Goal: Transaction & Acquisition: Purchase product/service

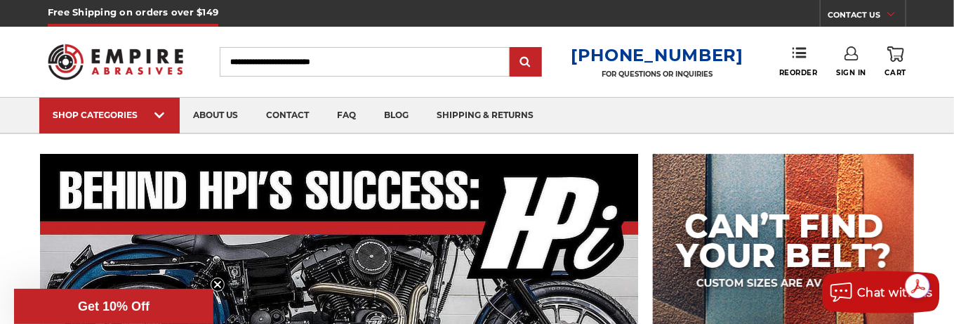
click at [854, 53] on icon at bounding box center [852, 53] width 14 height 14
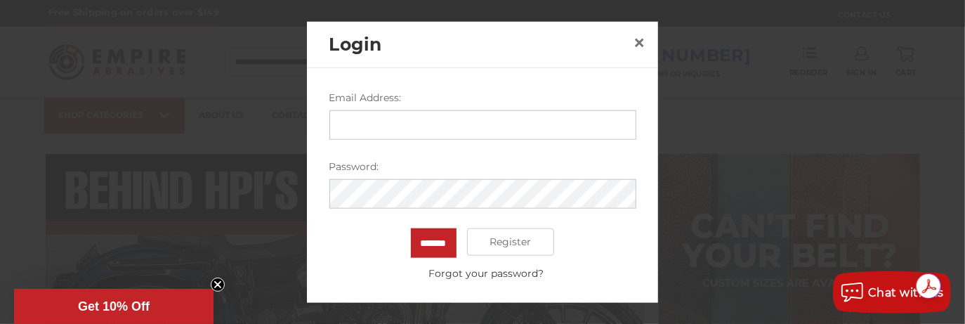
click at [365, 124] on input "Email Address:" at bounding box center [482, 124] width 307 height 29
type input "**********"
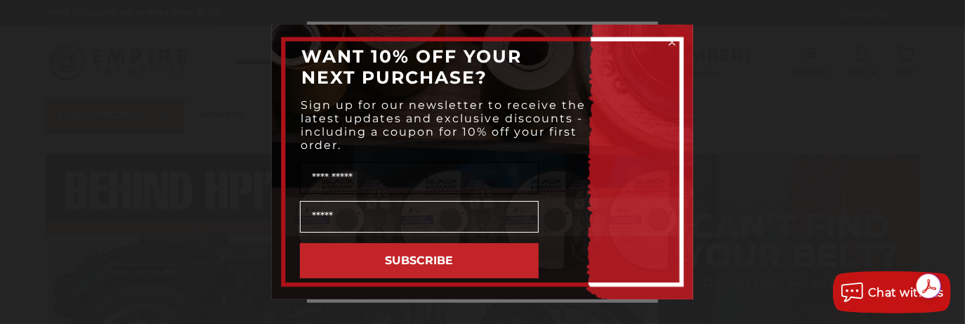
click at [327, 178] on input "Name" at bounding box center [419, 178] width 239 height 32
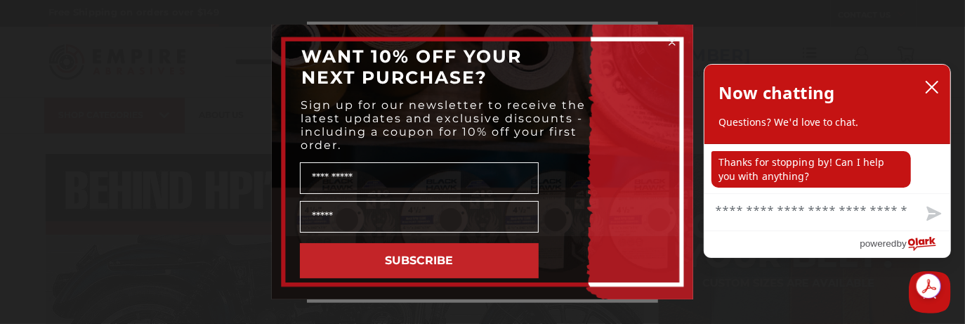
click at [674, 41] on circle "Close dialog" at bounding box center [672, 42] width 13 height 13
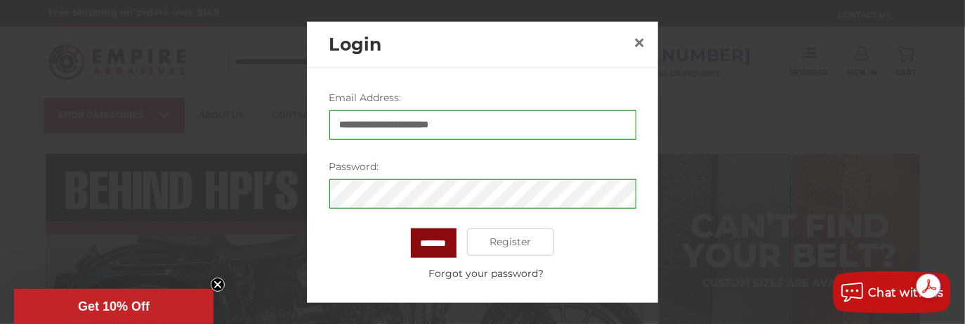
click at [426, 240] on input "*******" at bounding box center [434, 242] width 46 height 29
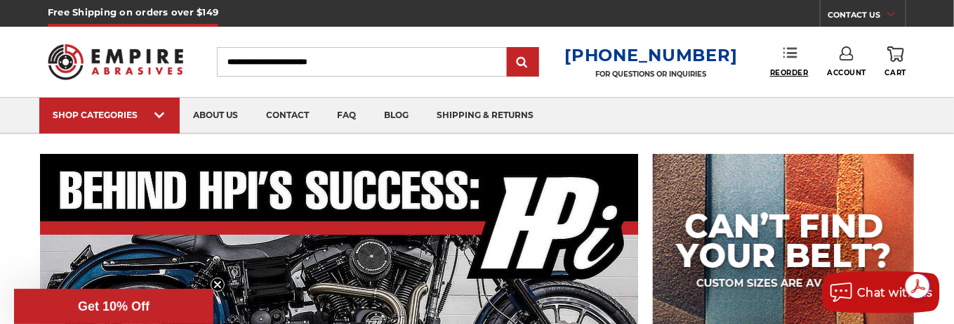
click at [789, 69] on span "Reorder" at bounding box center [789, 72] width 39 height 9
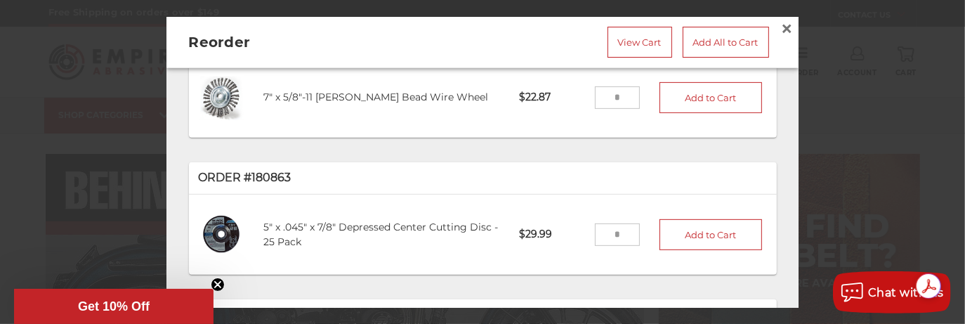
scroll to position [427, 0]
click at [605, 223] on input "tel" at bounding box center [618, 234] width 46 height 22
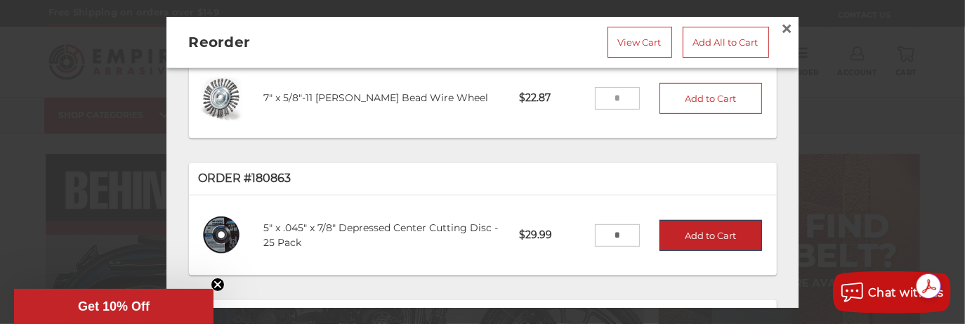
type input "*"
click at [661, 225] on button "Add to Cart" at bounding box center [710, 234] width 103 height 31
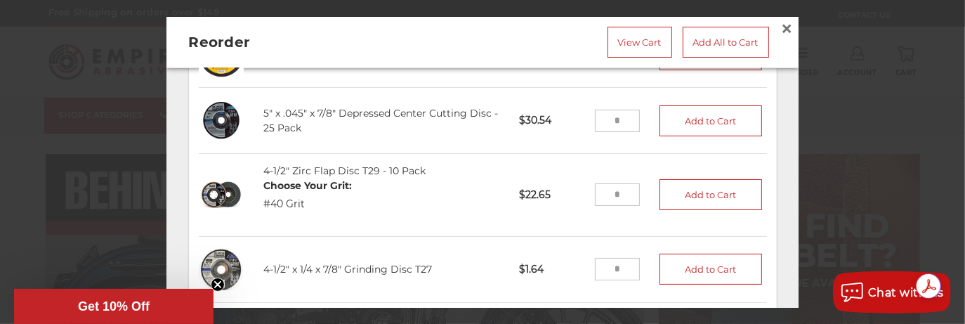
scroll to position [108, 0]
click at [605, 186] on input "tel" at bounding box center [618, 194] width 46 height 22
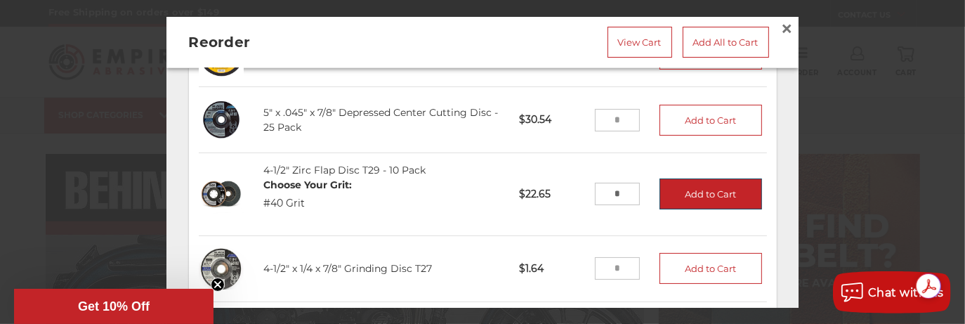
type input "*"
click at [673, 188] on button "Add to Cart" at bounding box center [710, 193] width 103 height 31
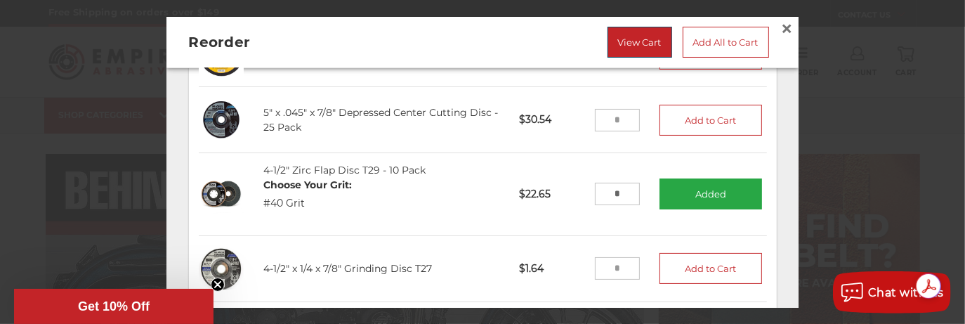
click at [619, 41] on link "View Cart" at bounding box center [639, 41] width 65 height 31
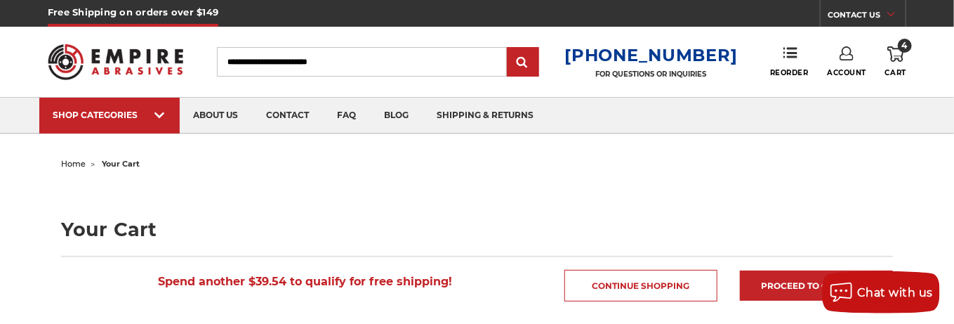
click at [902, 46] on span "4" at bounding box center [905, 46] width 14 height 14
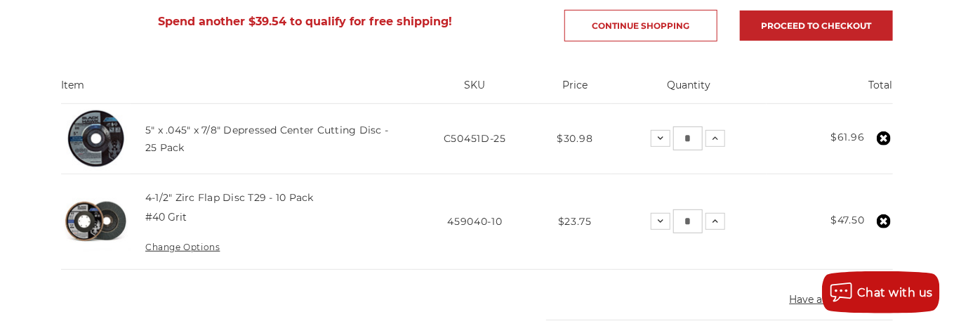
scroll to position [256, 0]
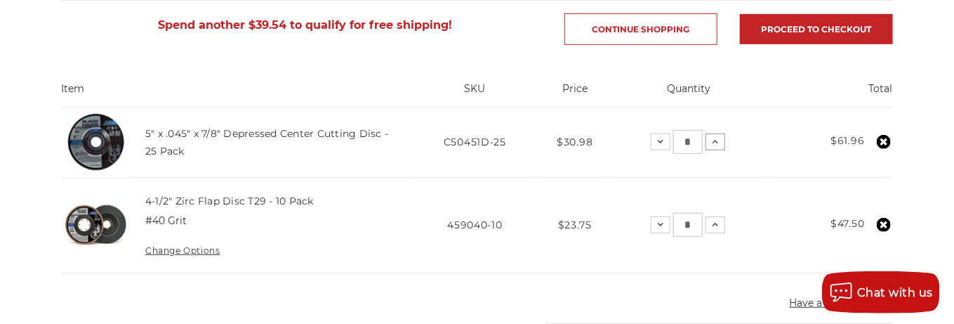
click at [714, 140] on icon at bounding box center [715, 141] width 11 height 11
click at [713, 221] on icon at bounding box center [713, 224] width 11 height 11
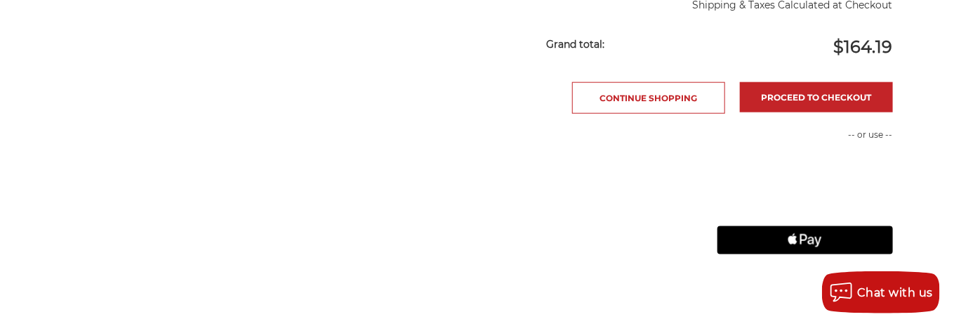
scroll to position [664, 0]
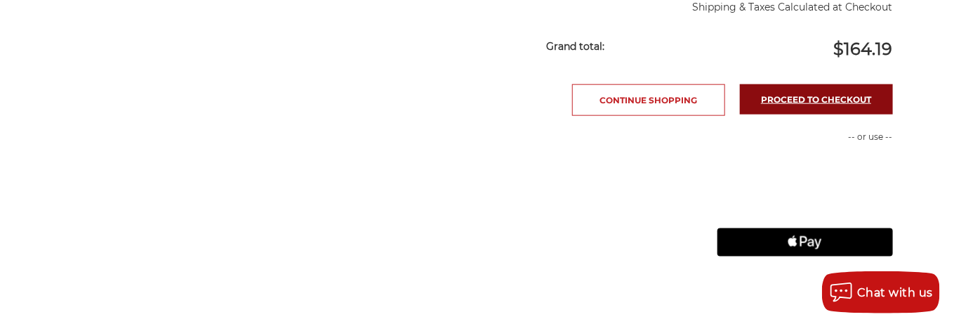
click at [789, 92] on link "Proceed to checkout" at bounding box center [816, 99] width 153 height 30
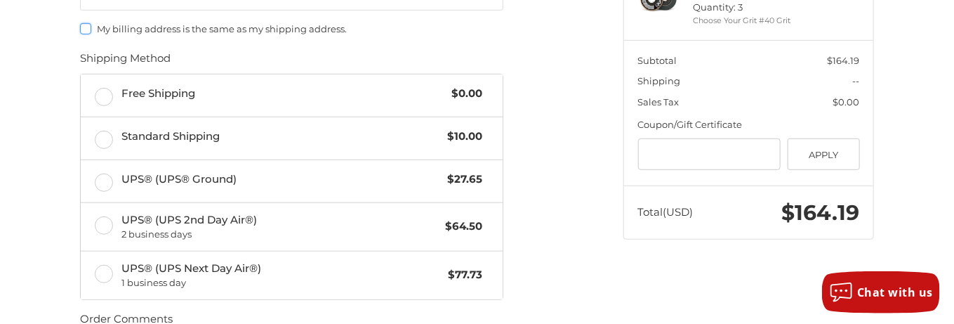
scroll to position [310, 0]
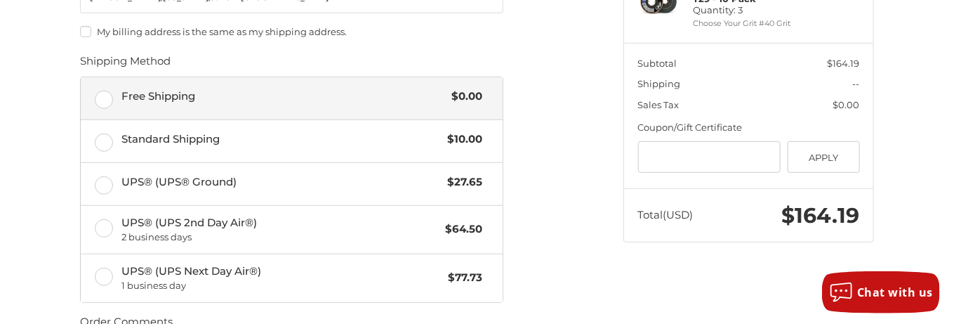
click at [105, 84] on label "Free Shipping $0.00" at bounding box center [292, 98] width 422 height 42
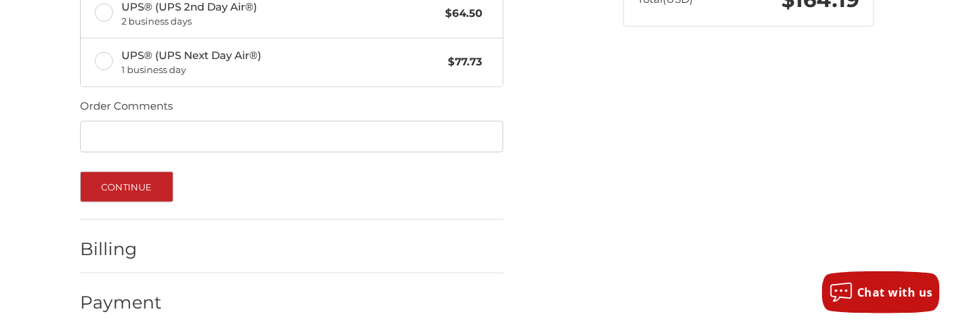
scroll to position [529, 0]
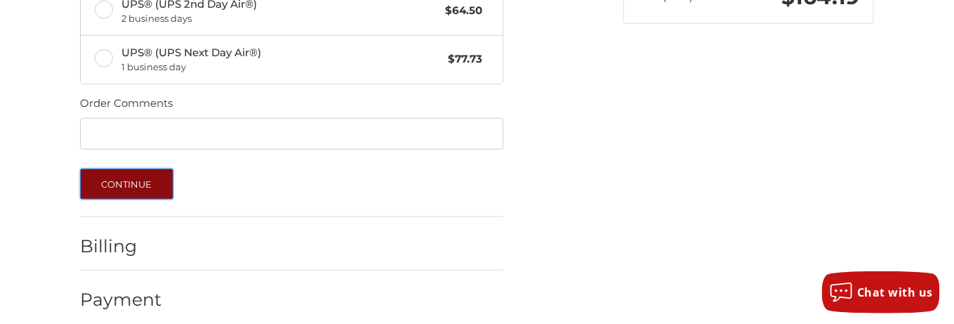
click at [126, 170] on button "Continue" at bounding box center [126, 184] width 93 height 31
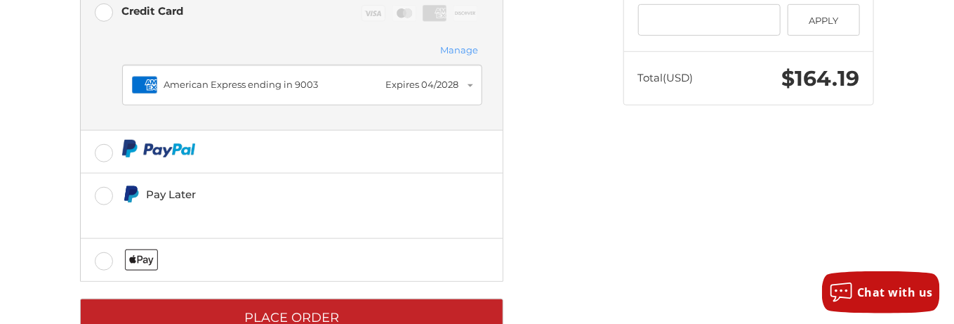
scroll to position [477, 0]
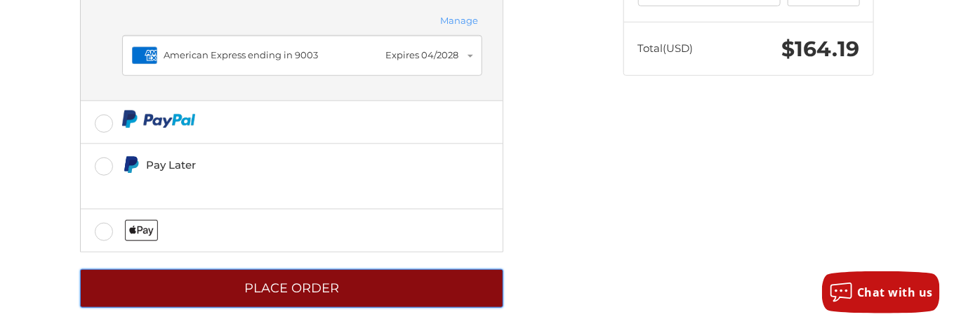
click at [273, 270] on button "Place Order" at bounding box center [291, 288] width 423 height 39
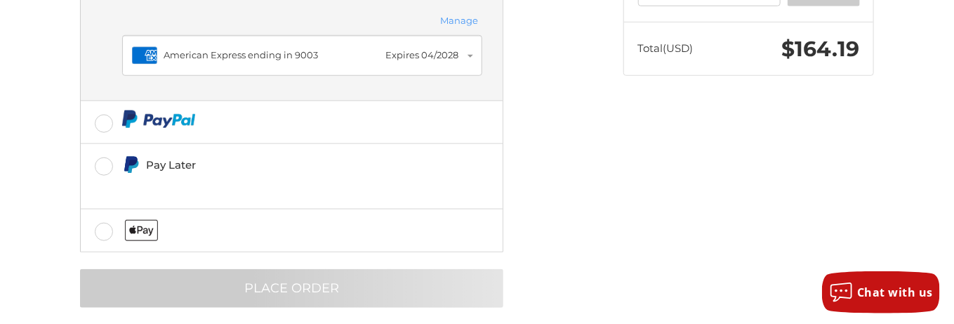
scroll to position [178, 0]
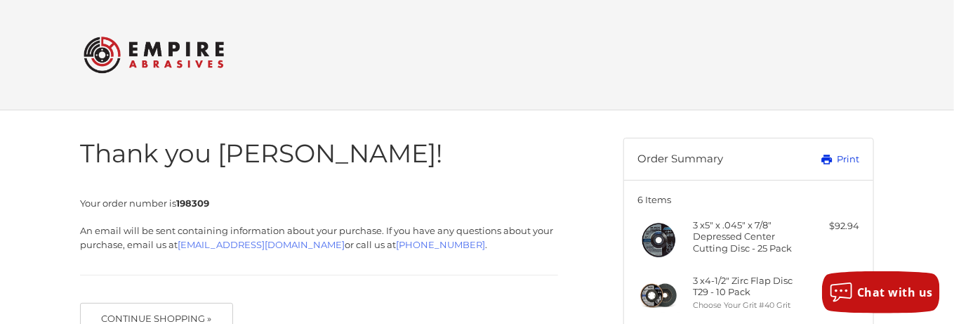
click at [847, 155] on link "Print" at bounding box center [825, 159] width 70 height 14
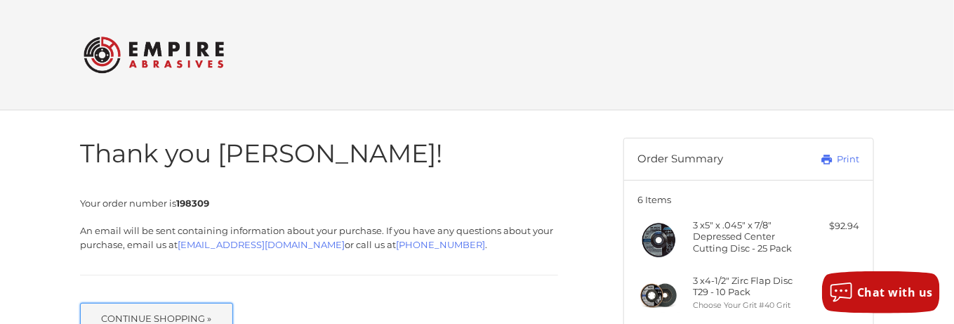
click at [122, 308] on button "Continue Shopping »" at bounding box center [156, 318] width 153 height 31
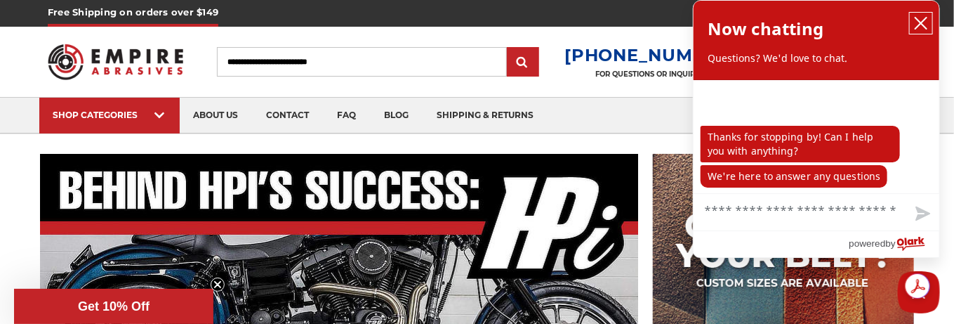
click at [923, 30] on icon "close chatbox" at bounding box center [921, 23] width 14 height 14
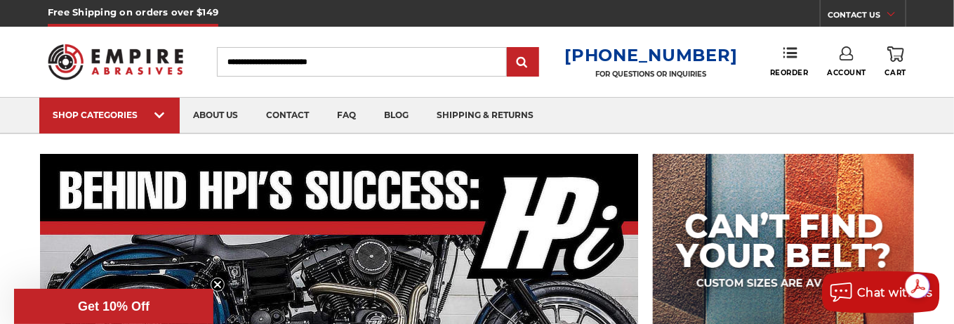
click at [848, 60] on use at bounding box center [847, 53] width 14 height 14
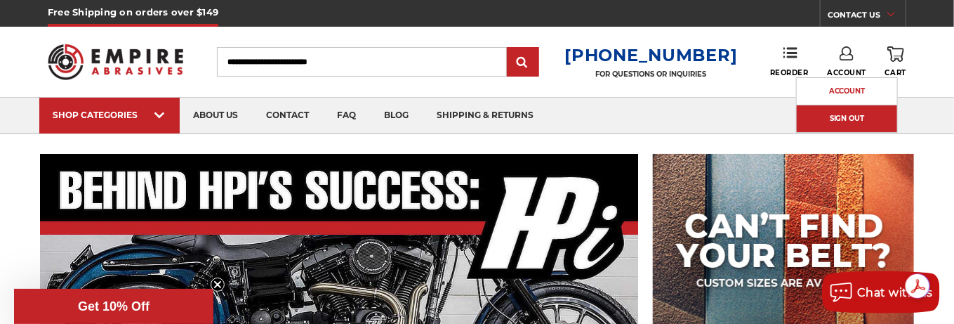
click at [837, 115] on link "Sign Out" at bounding box center [847, 118] width 100 height 27
